Goal: Task Accomplishment & Management: Complete application form

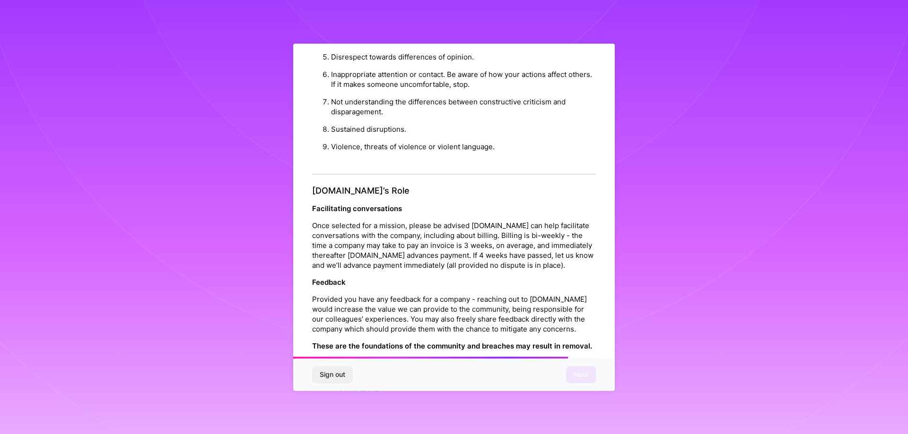
scroll to position [1021, 0]
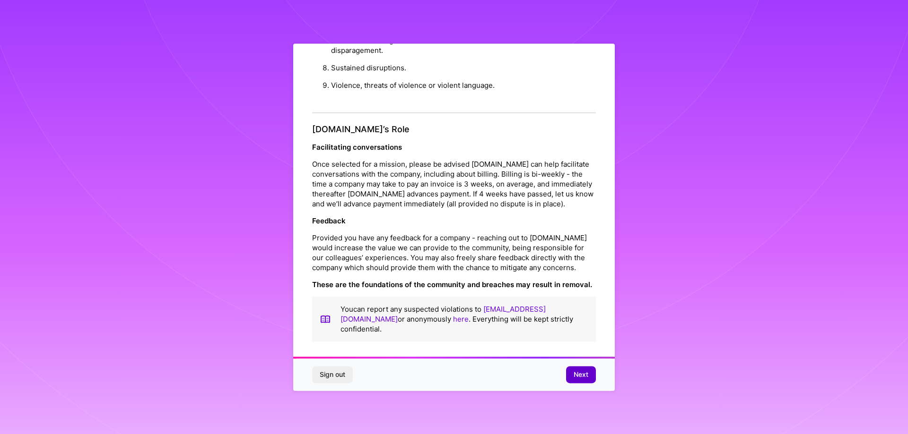
click at [581, 376] on span "Next" at bounding box center [580, 374] width 15 height 9
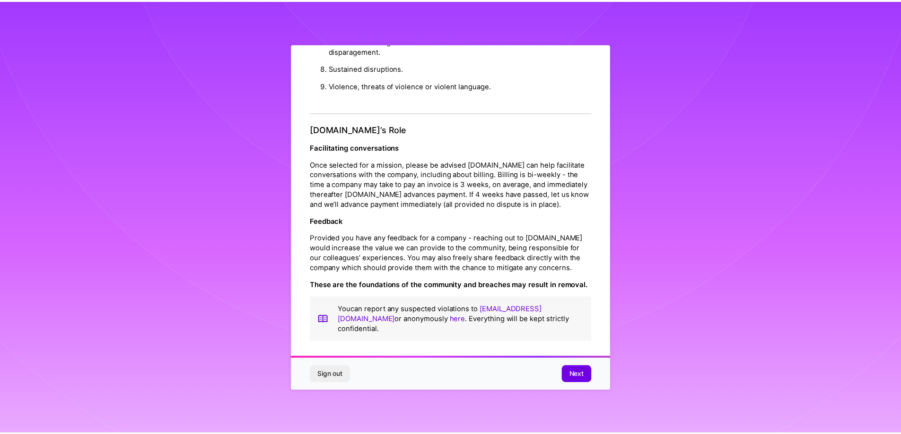
scroll to position [0, 0]
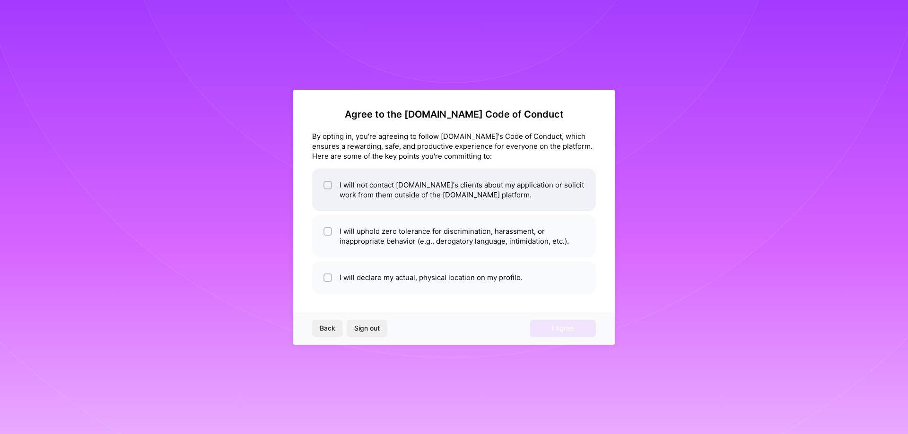
click at [427, 190] on li "I will not contact [DOMAIN_NAME]'s clients about my application or solicit work…" at bounding box center [454, 190] width 284 height 43
checkbox input "true"
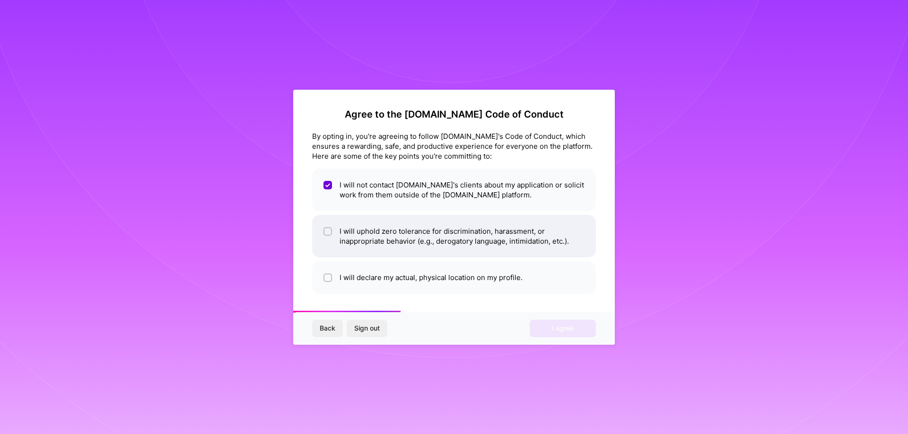
click at [389, 234] on li "I will uphold zero tolerance for discrimination, harassment, or inappropriate b…" at bounding box center [454, 236] width 284 height 43
checkbox input "true"
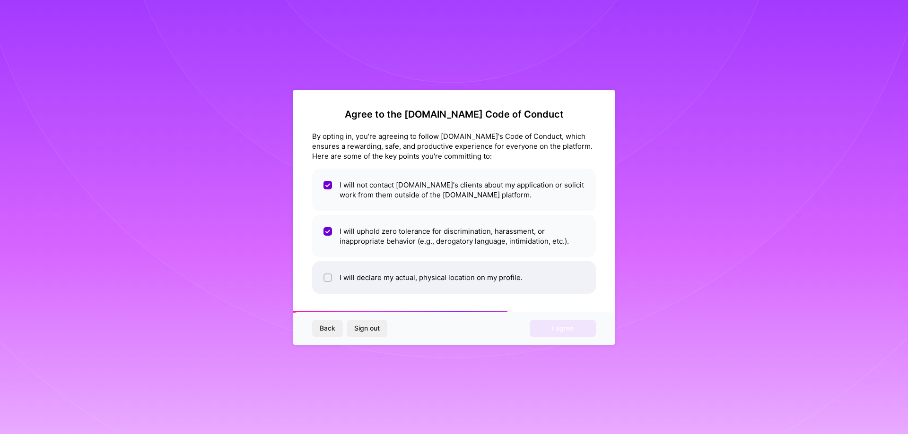
click at [388, 279] on li "I will declare my actual, physical location on my profile." at bounding box center [454, 277] width 284 height 33
checkbox input "true"
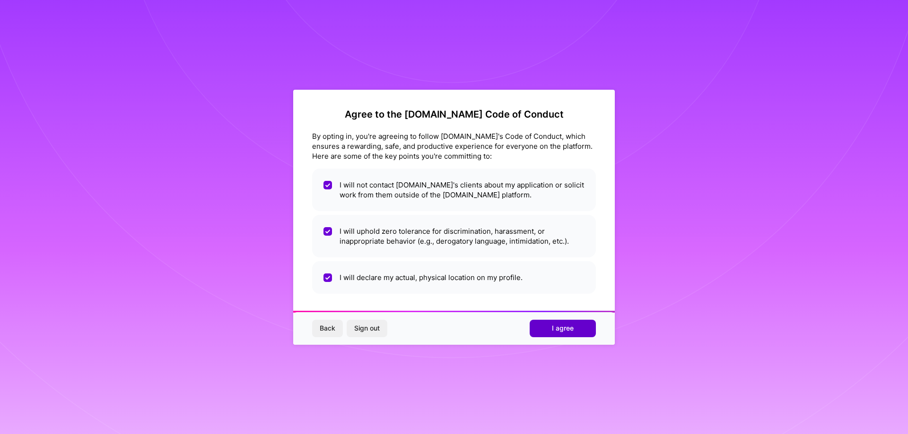
click at [561, 327] on span "I agree" at bounding box center [563, 328] width 22 height 9
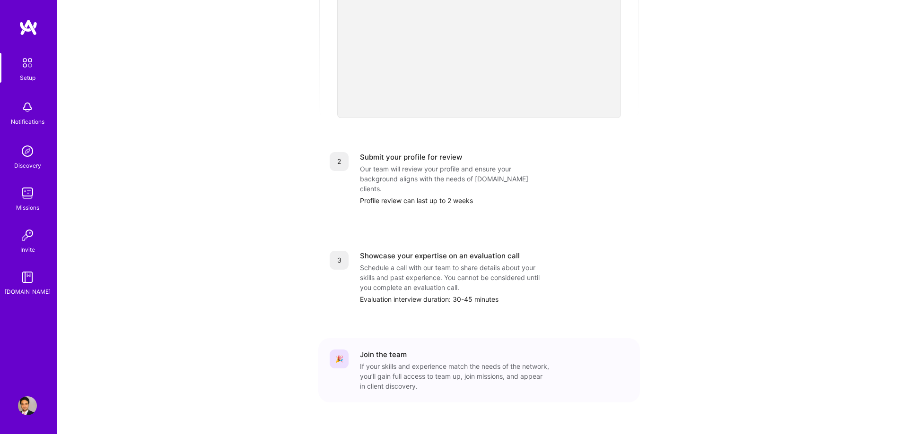
scroll to position [284, 0]
click at [462, 361] on div "If your skills and experience match the needs of the network, you’ll gain full …" at bounding box center [454, 376] width 189 height 30
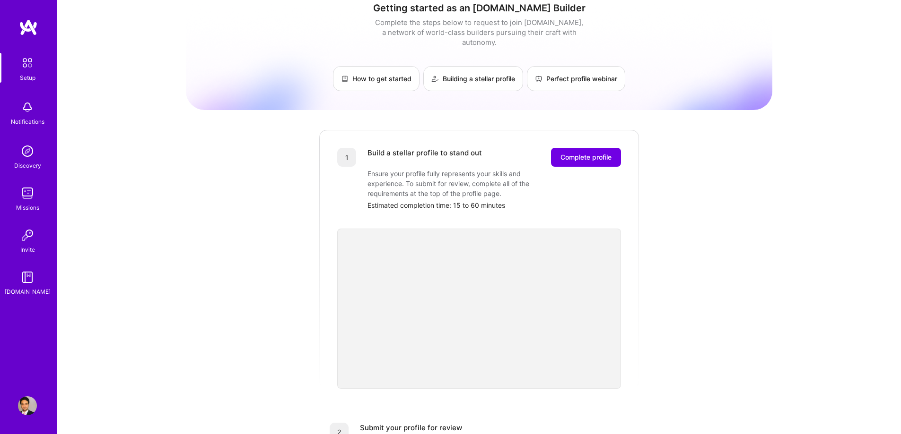
scroll to position [0, 0]
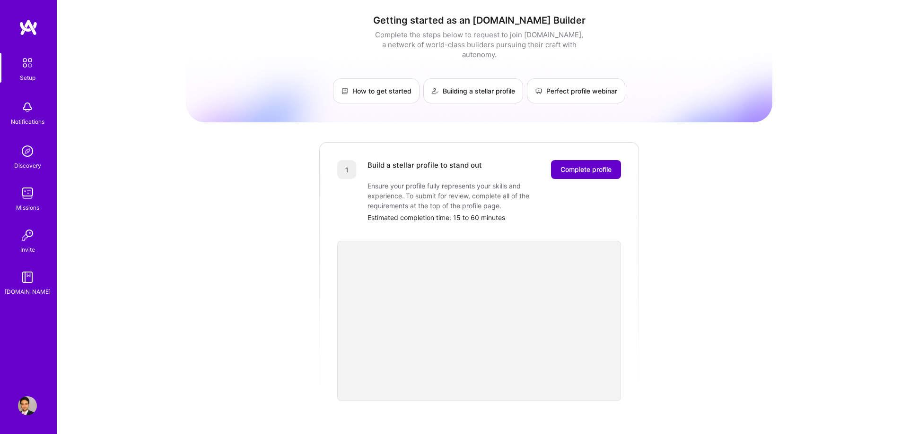
click at [605, 165] on span "Complete profile" at bounding box center [585, 169] width 51 height 9
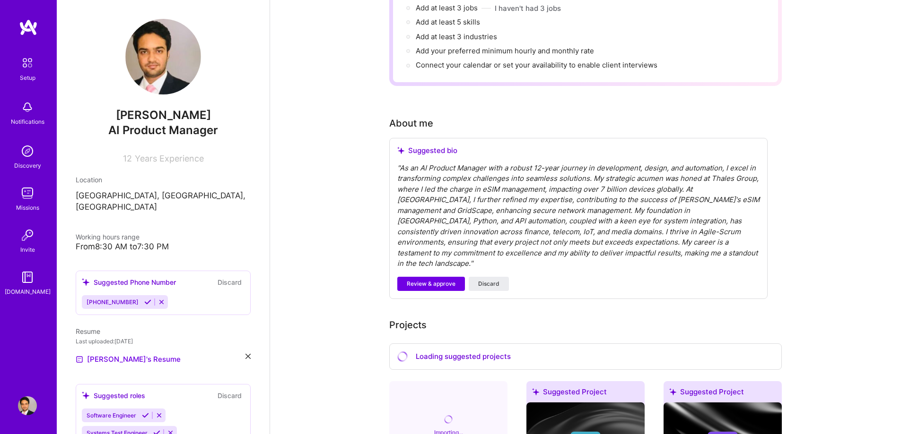
scroll to position [165, 0]
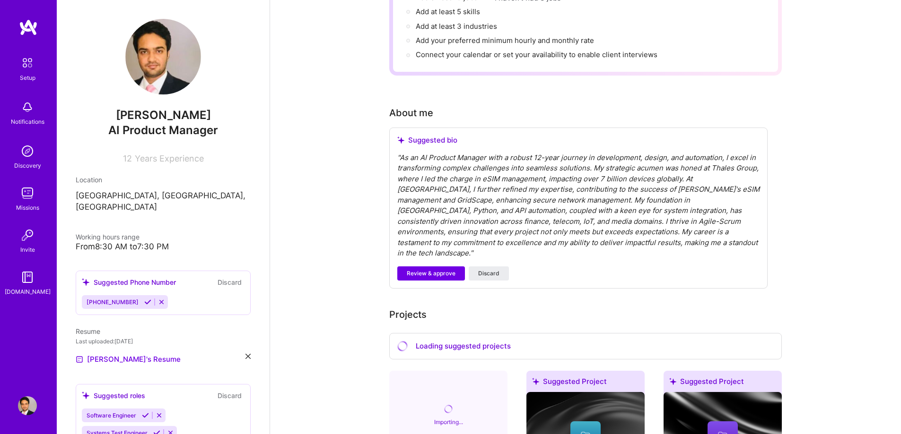
click at [170, 129] on span "AI Product Manager" at bounding box center [163, 130] width 110 height 14
click at [431, 269] on span "Review & approve" at bounding box center [431, 273] width 49 height 9
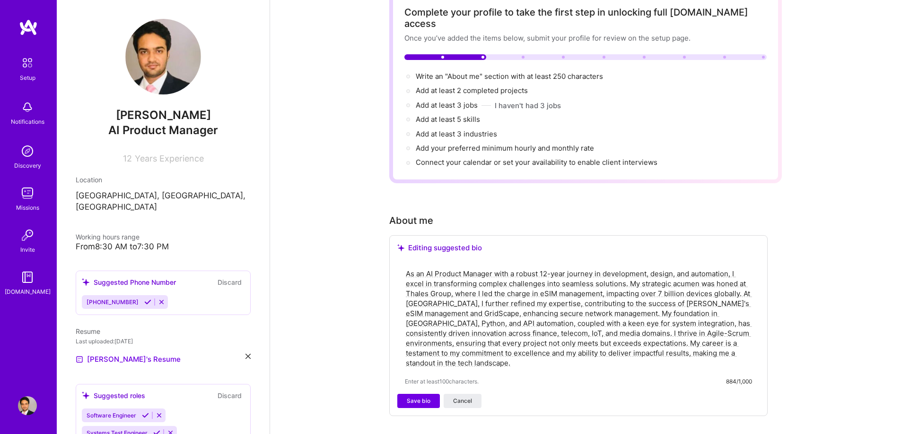
scroll to position [0, 0]
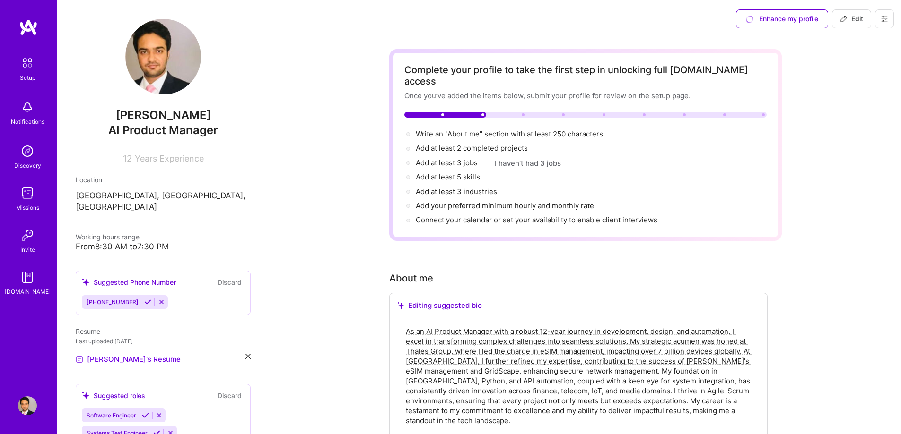
click at [792, 21] on div "Enhance my profile" at bounding box center [782, 18] width 92 height 19
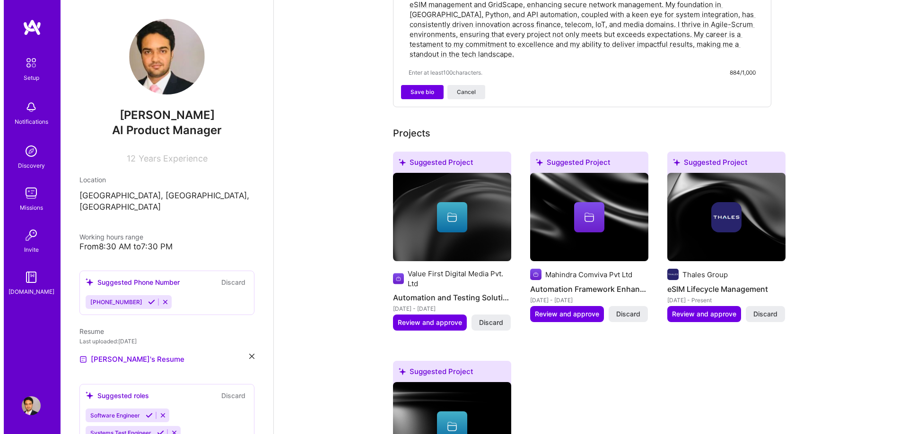
scroll to position [364, 0]
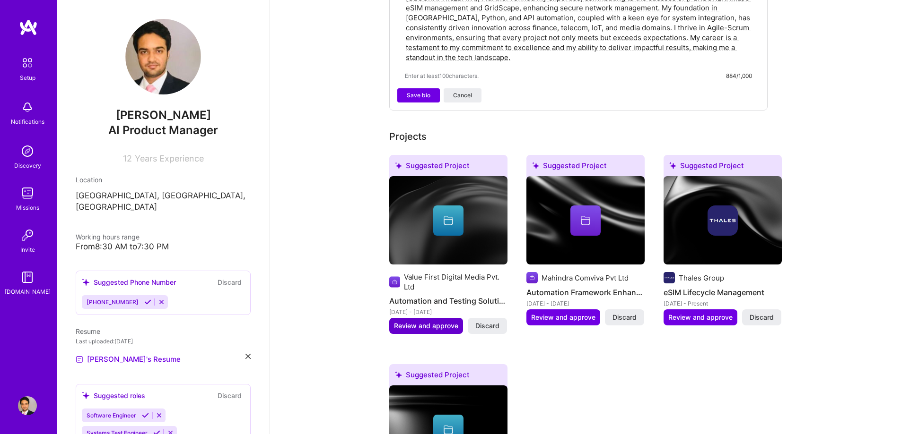
click at [416, 322] on button "Review and approve" at bounding box center [426, 326] width 74 height 16
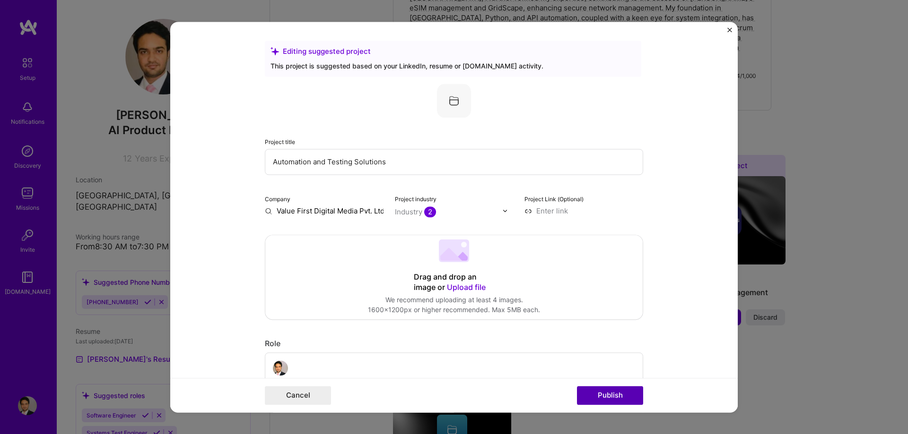
click at [603, 395] on button "Publish" at bounding box center [610, 395] width 66 height 19
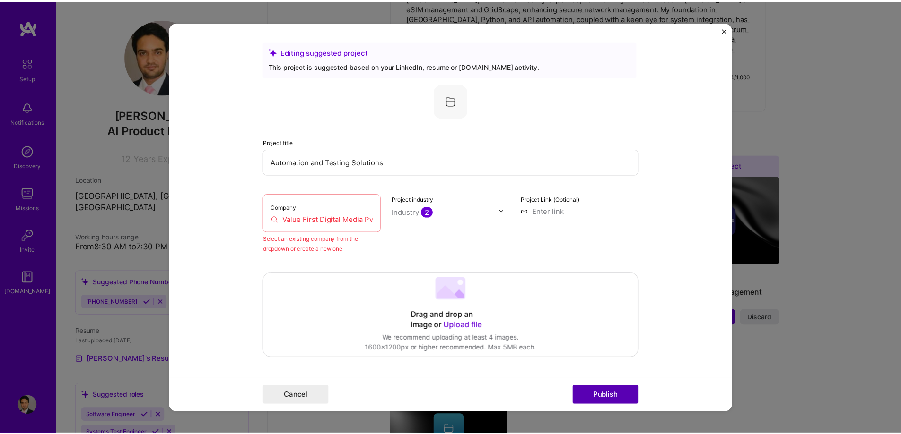
scroll to position [62, 0]
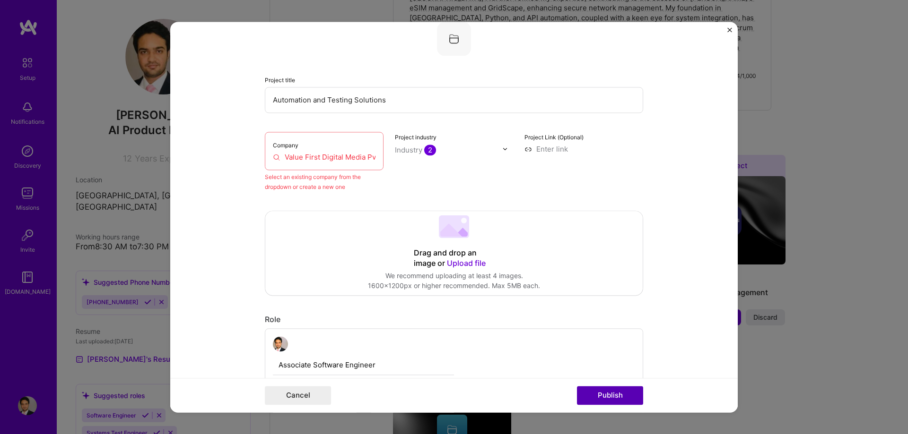
click at [603, 395] on button "Publish" at bounding box center [610, 395] width 66 height 19
click at [728, 30] on img "Close" at bounding box center [729, 29] width 5 height 5
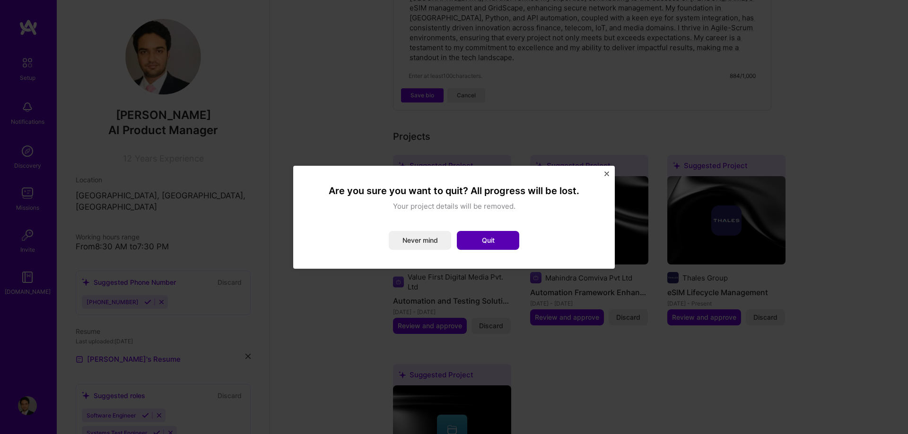
click at [484, 239] on button "Quit" at bounding box center [488, 240] width 62 height 19
